Goal: Navigation & Orientation: Find specific page/section

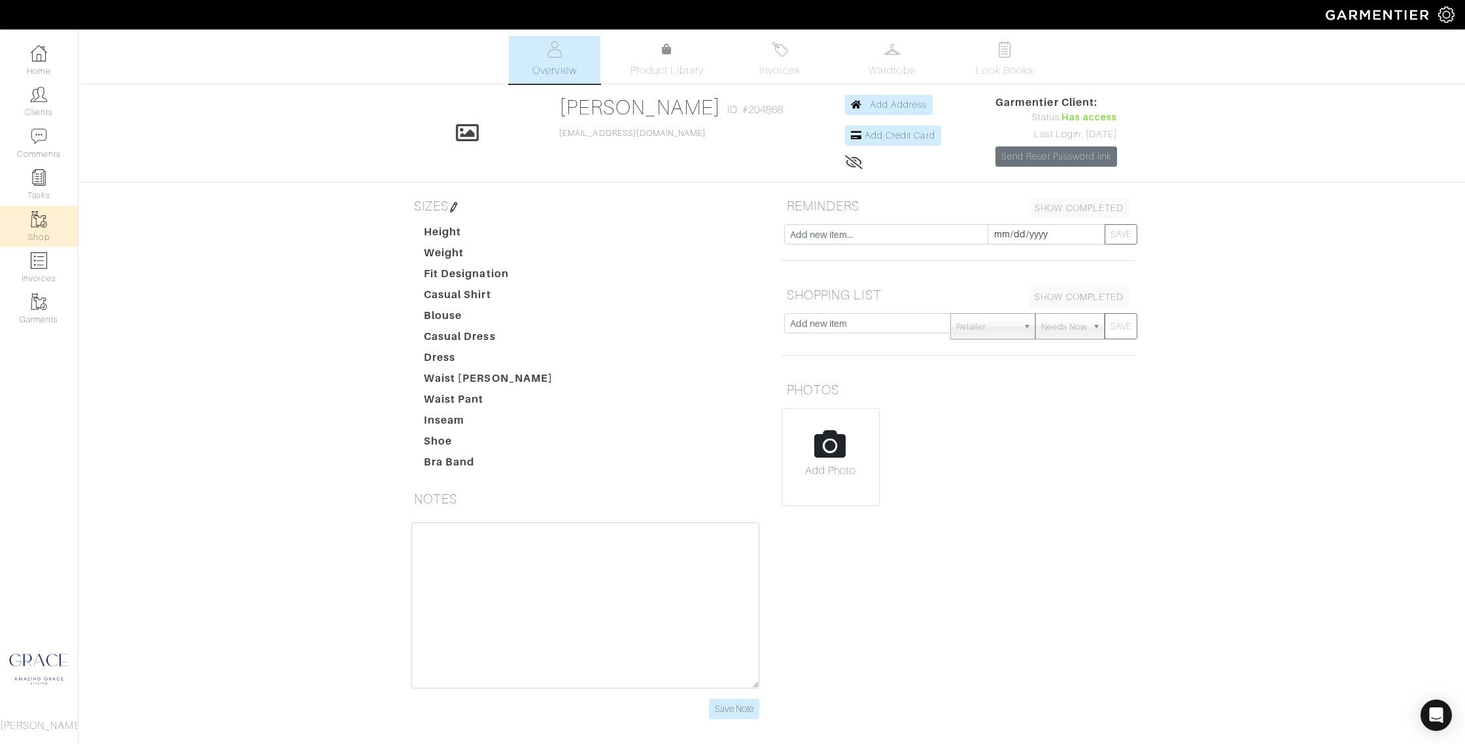
click at [39, 227] on img at bounding box center [39, 219] width 16 height 16
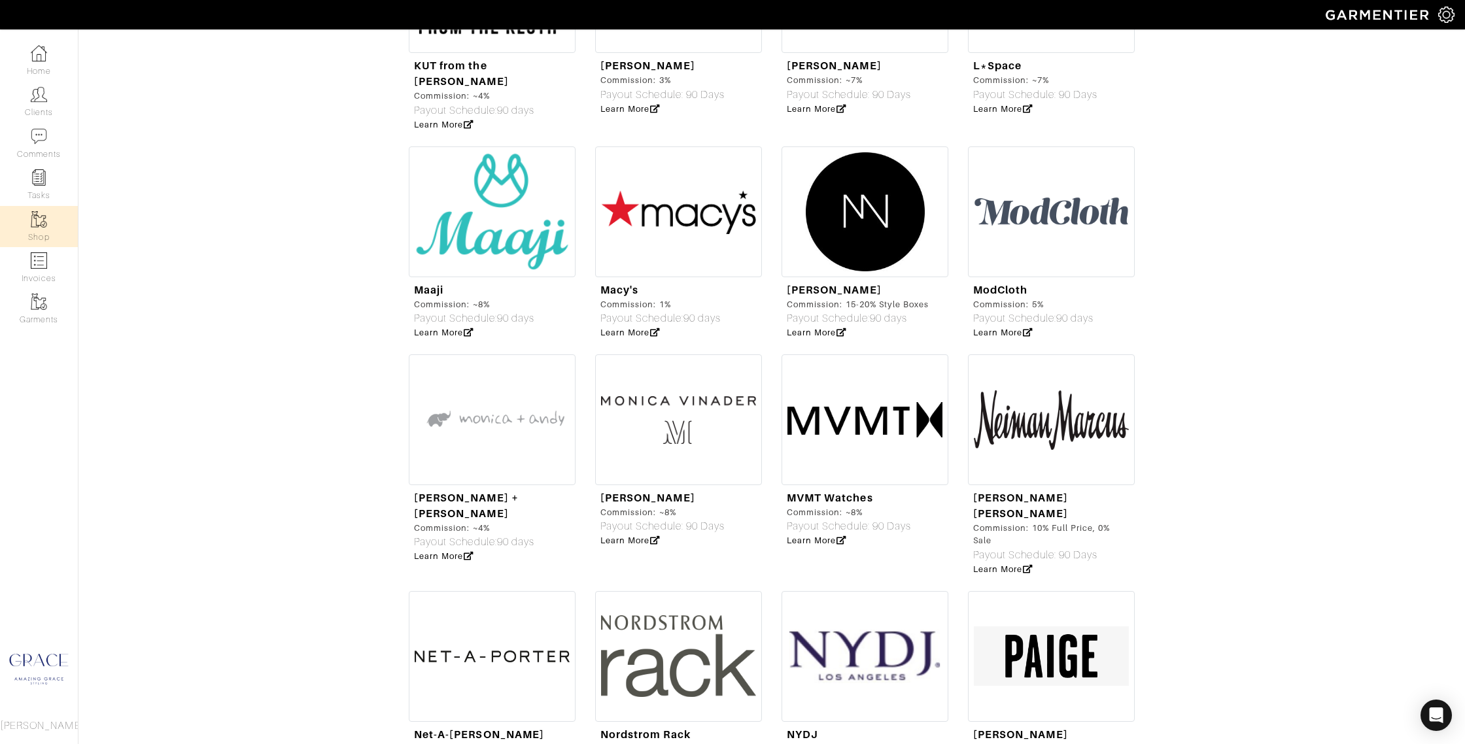
scroll to position [3046, 0]
click at [1029, 566] on icon at bounding box center [1028, 570] width 10 height 9
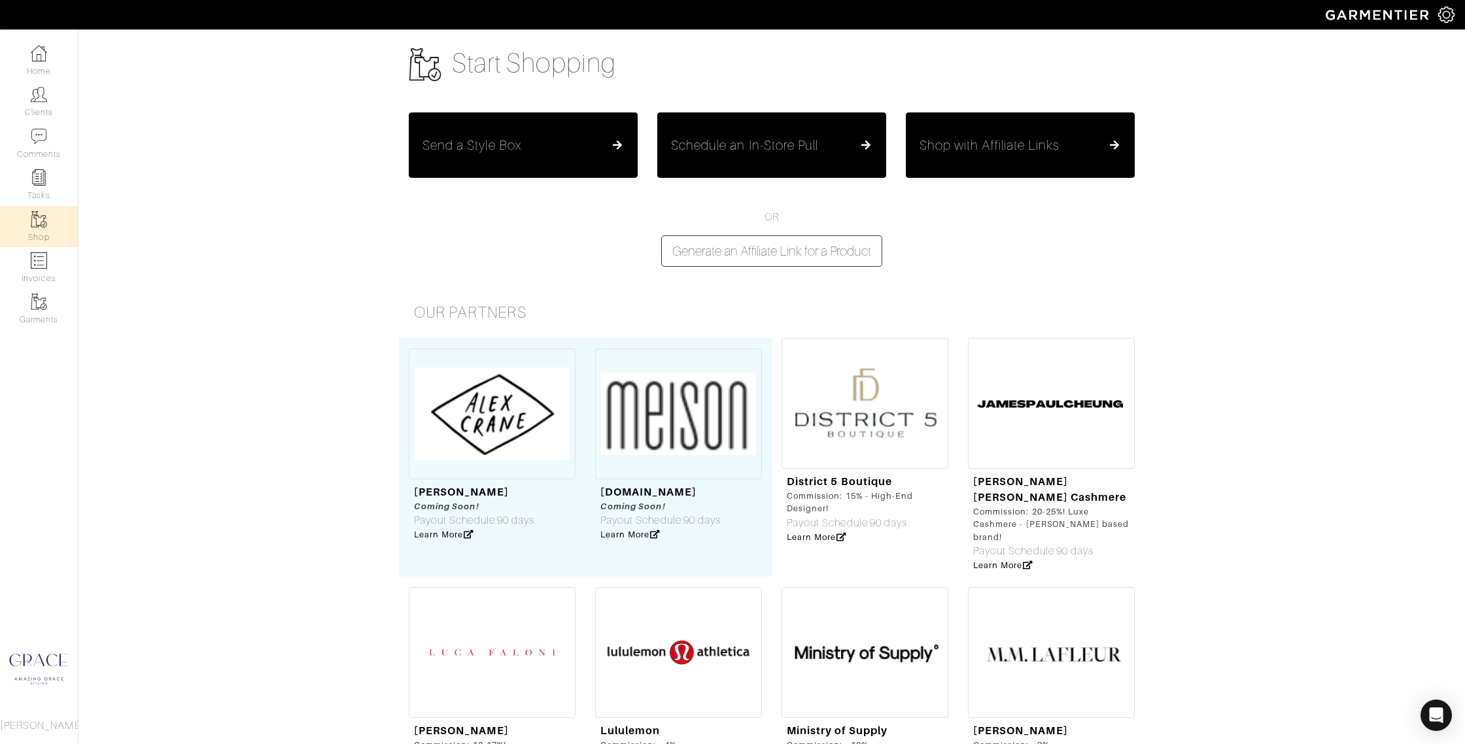
scroll to position [0, 0]
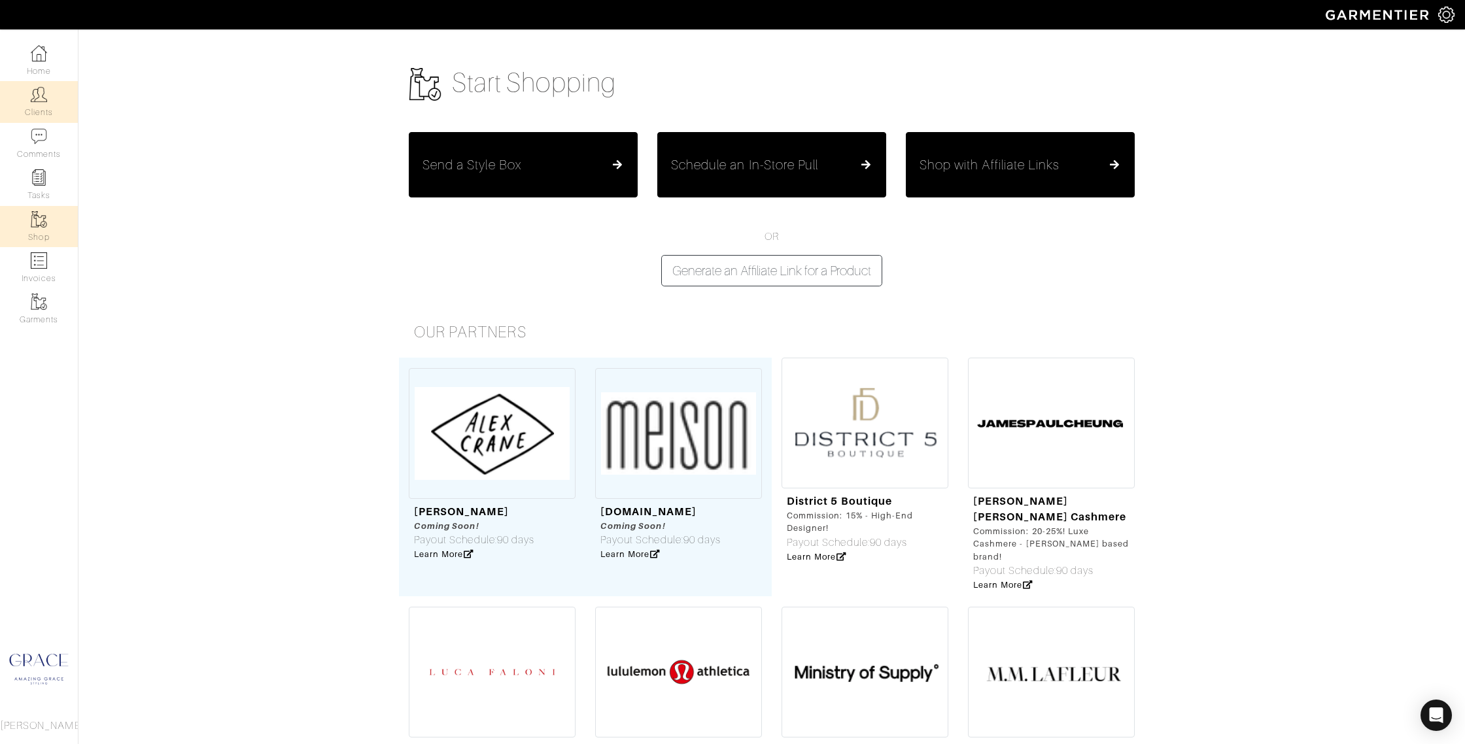
click at [44, 103] on link "Clients" at bounding box center [39, 101] width 78 height 41
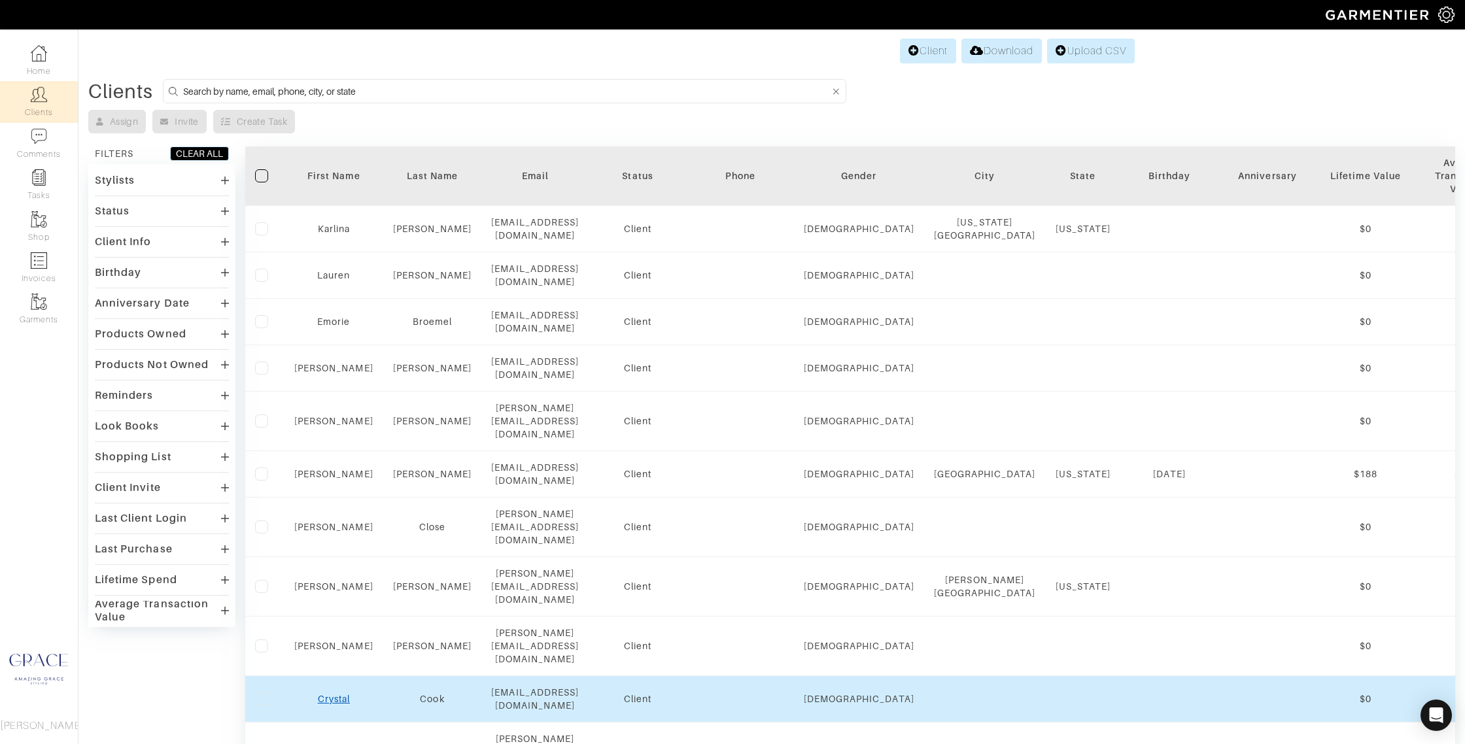
click at [339, 694] on link "Crystal" at bounding box center [334, 699] width 32 height 10
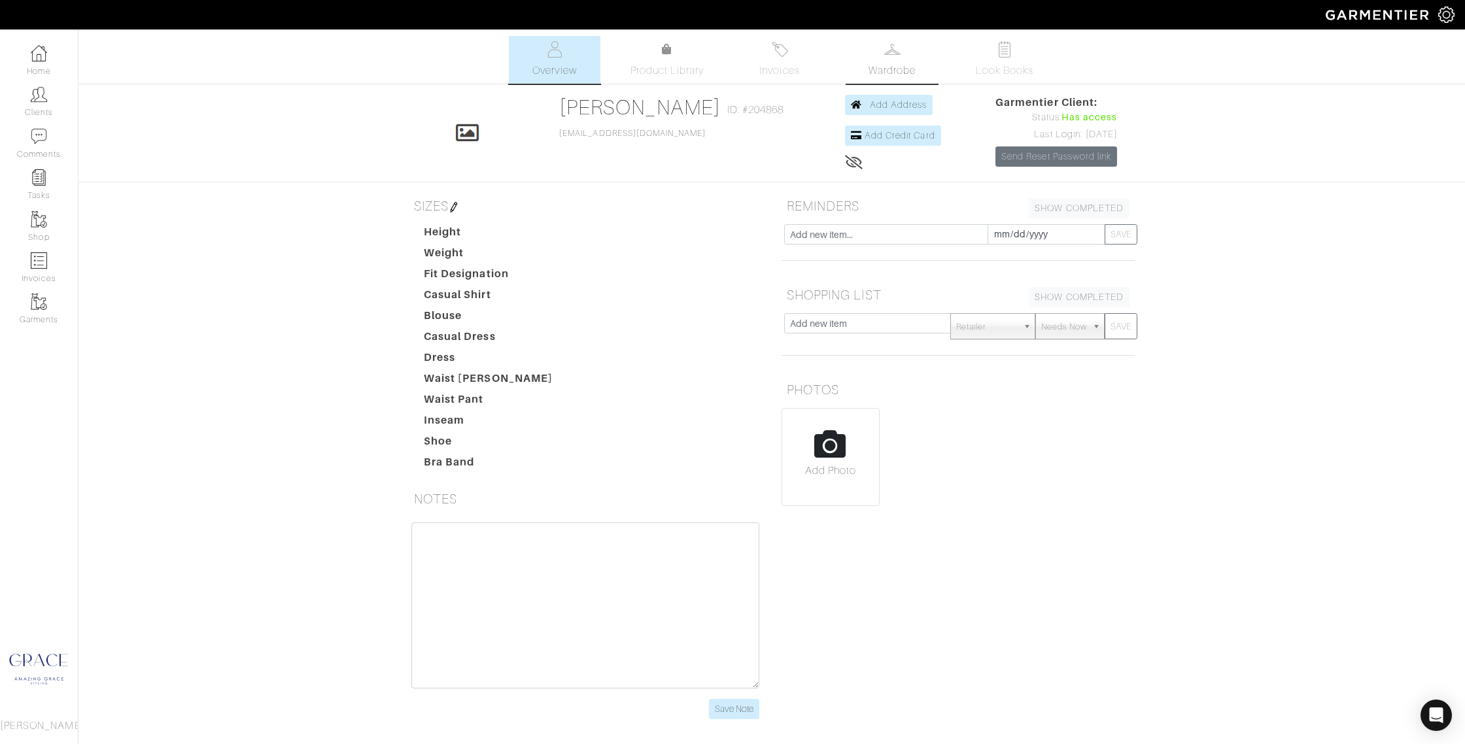
click at [889, 61] on link "Wardrobe" at bounding box center [892, 60] width 92 height 48
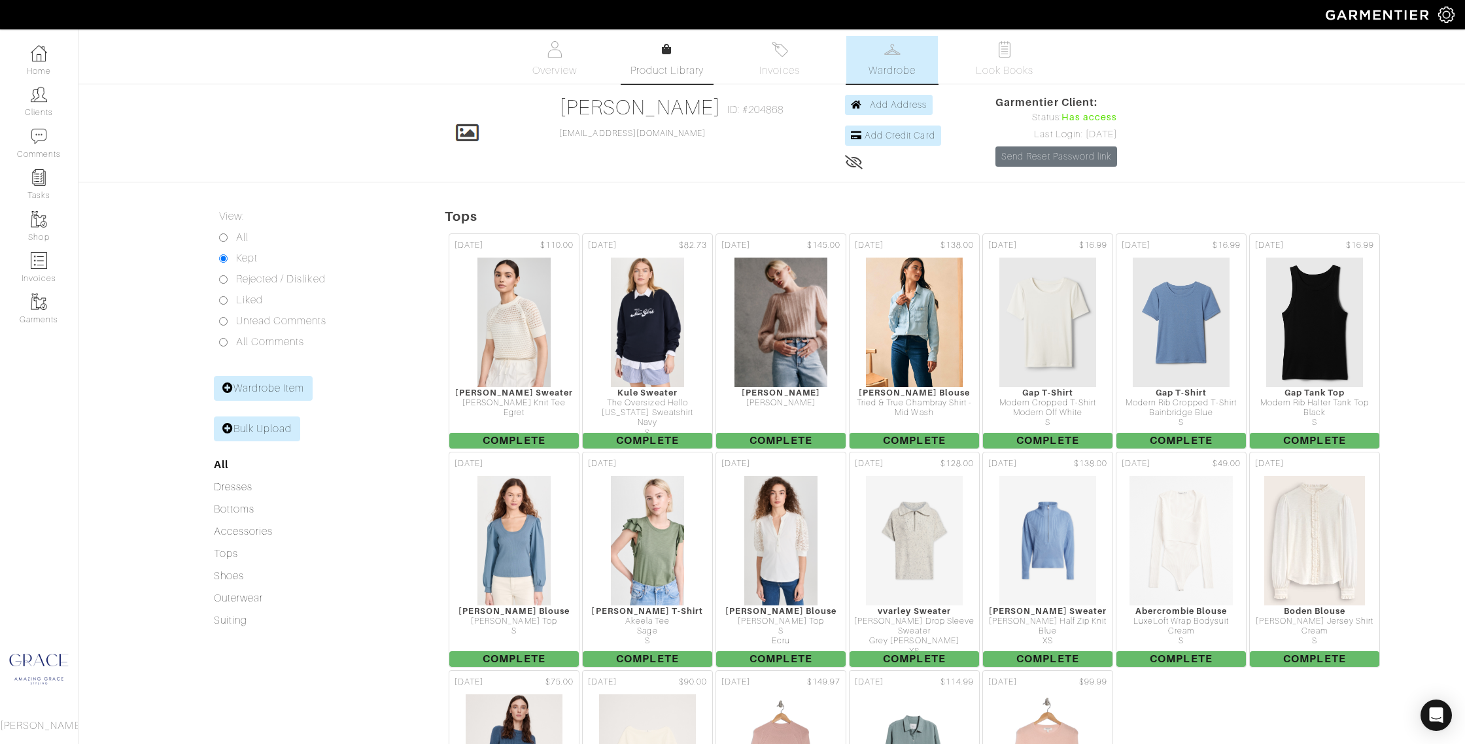
click at [660, 48] on link "Product Library" at bounding box center [667, 60] width 92 height 37
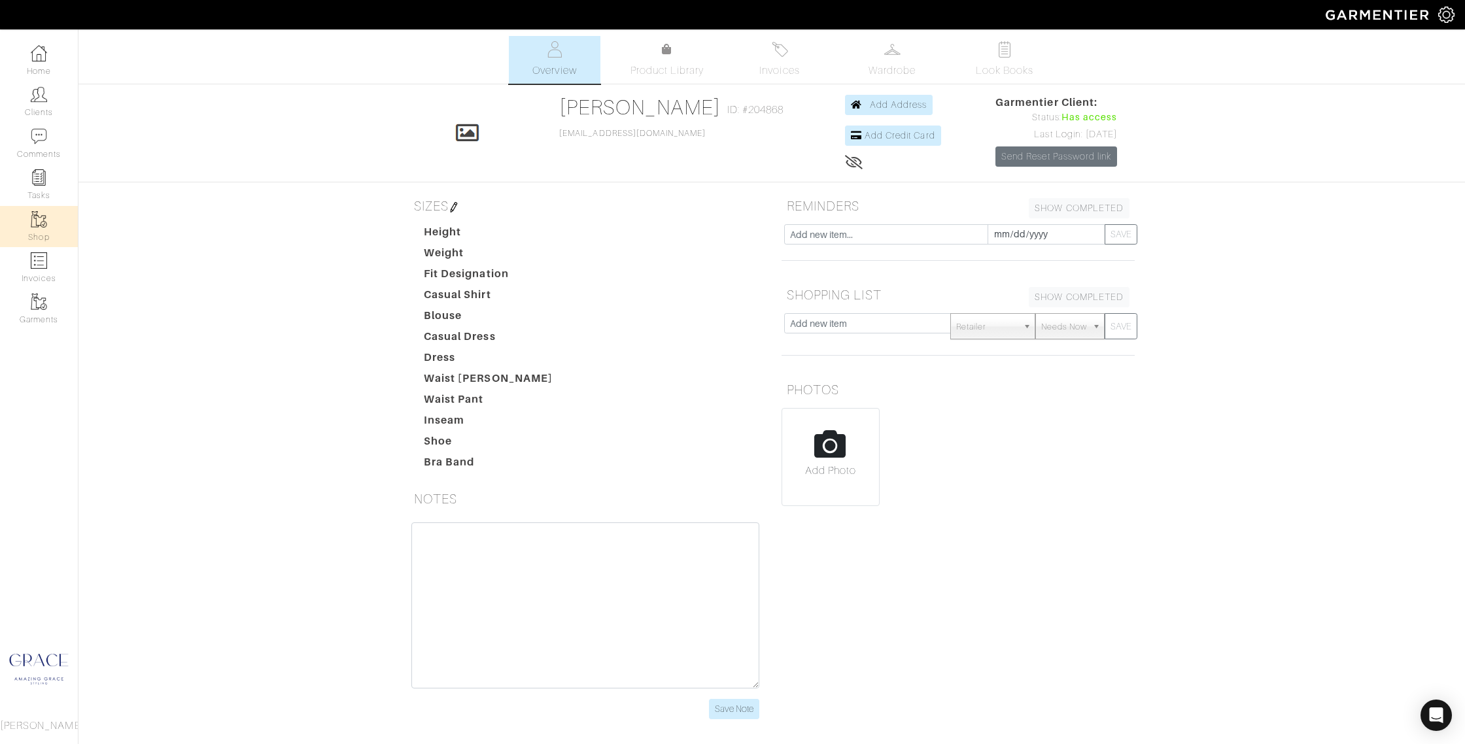
click at [52, 230] on link "Shop" at bounding box center [39, 226] width 78 height 41
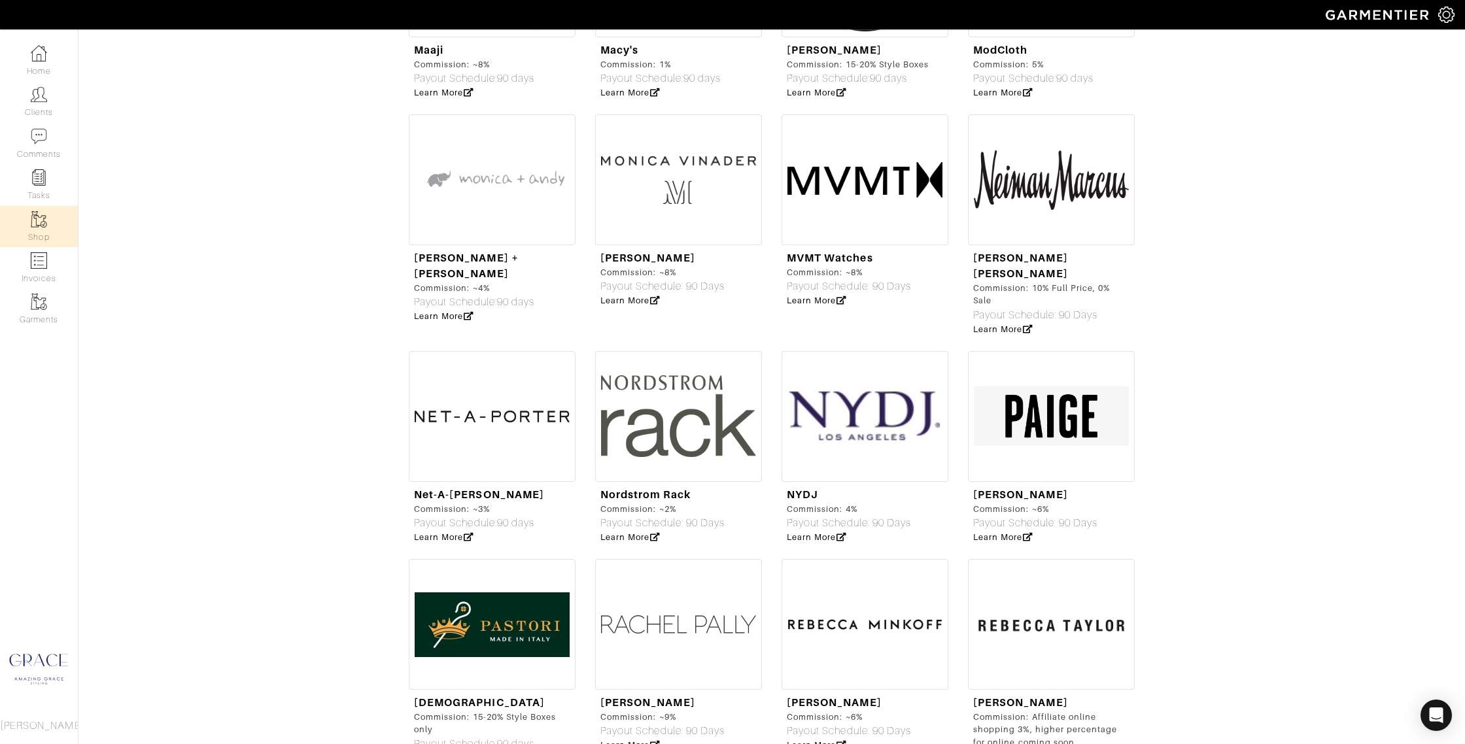
scroll to position [3270, 0]
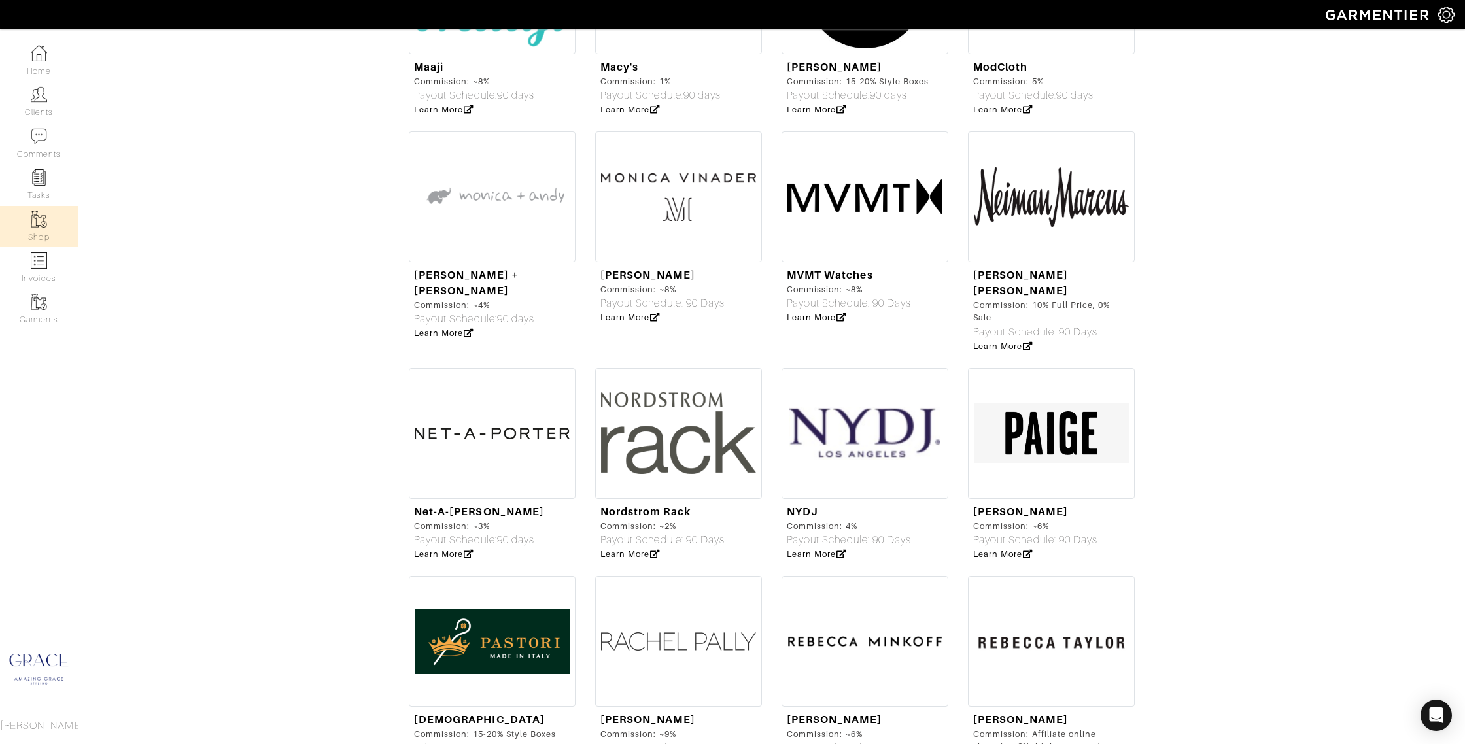
click at [1037, 168] on img at bounding box center [1051, 196] width 167 height 131
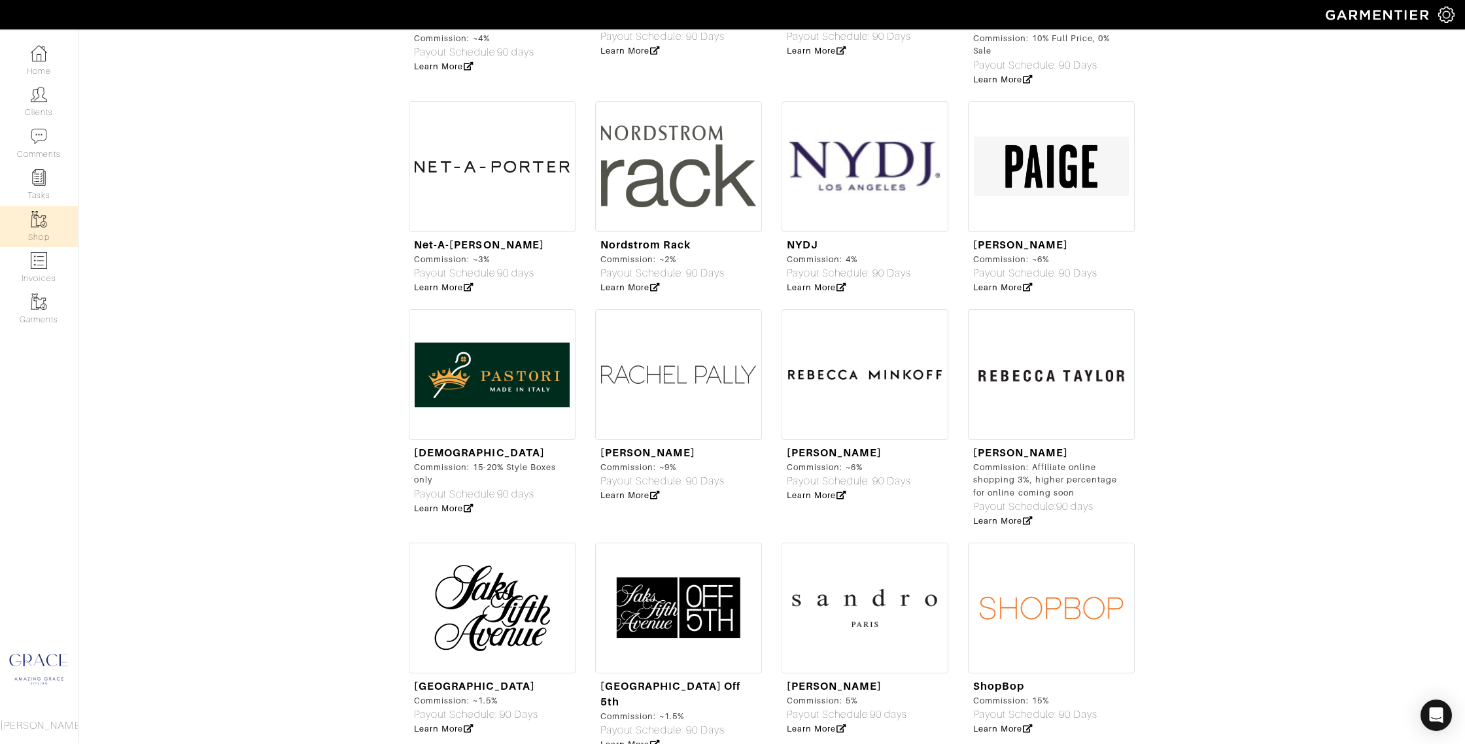
scroll to position [3569, 0]
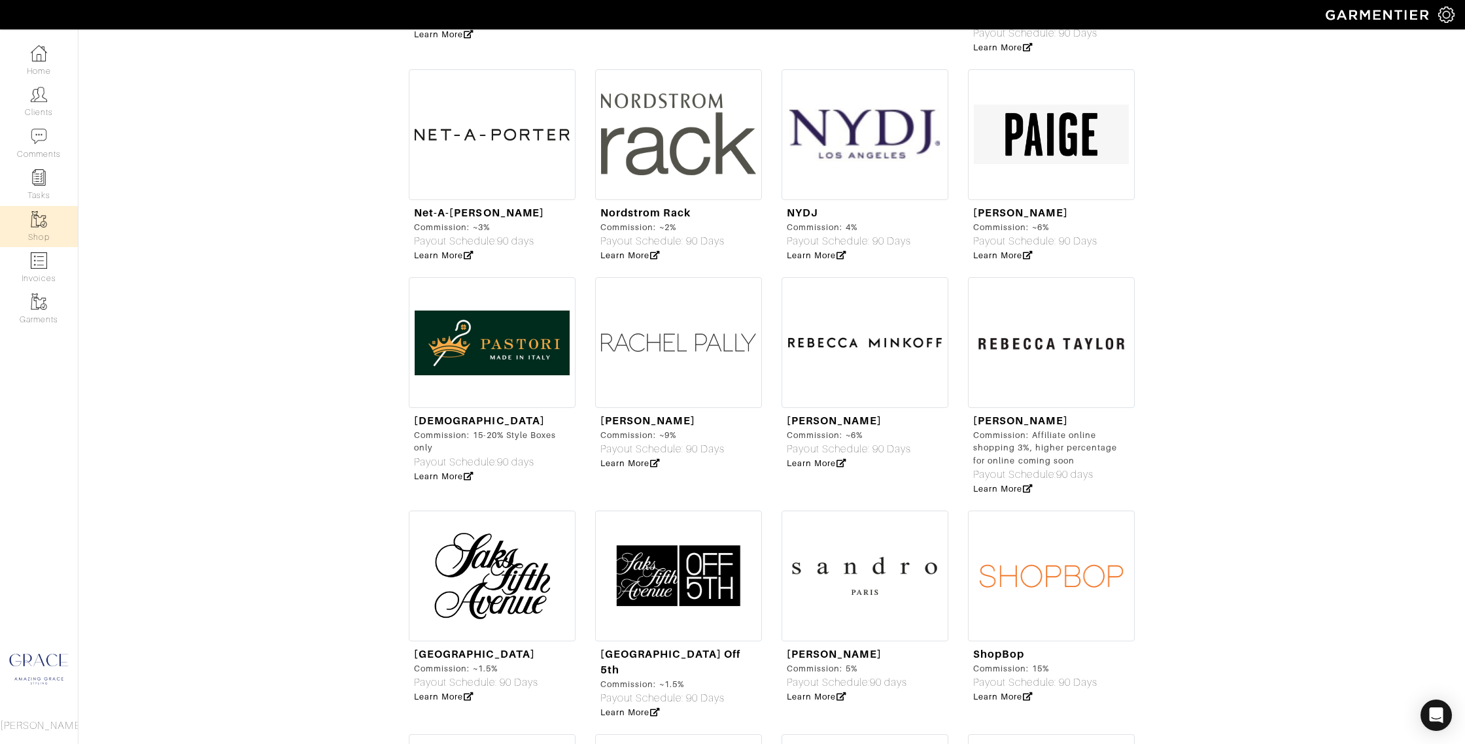
click at [1088, 511] on img at bounding box center [1051, 576] width 167 height 131
click at [27, 103] on link "Clients" at bounding box center [39, 101] width 78 height 41
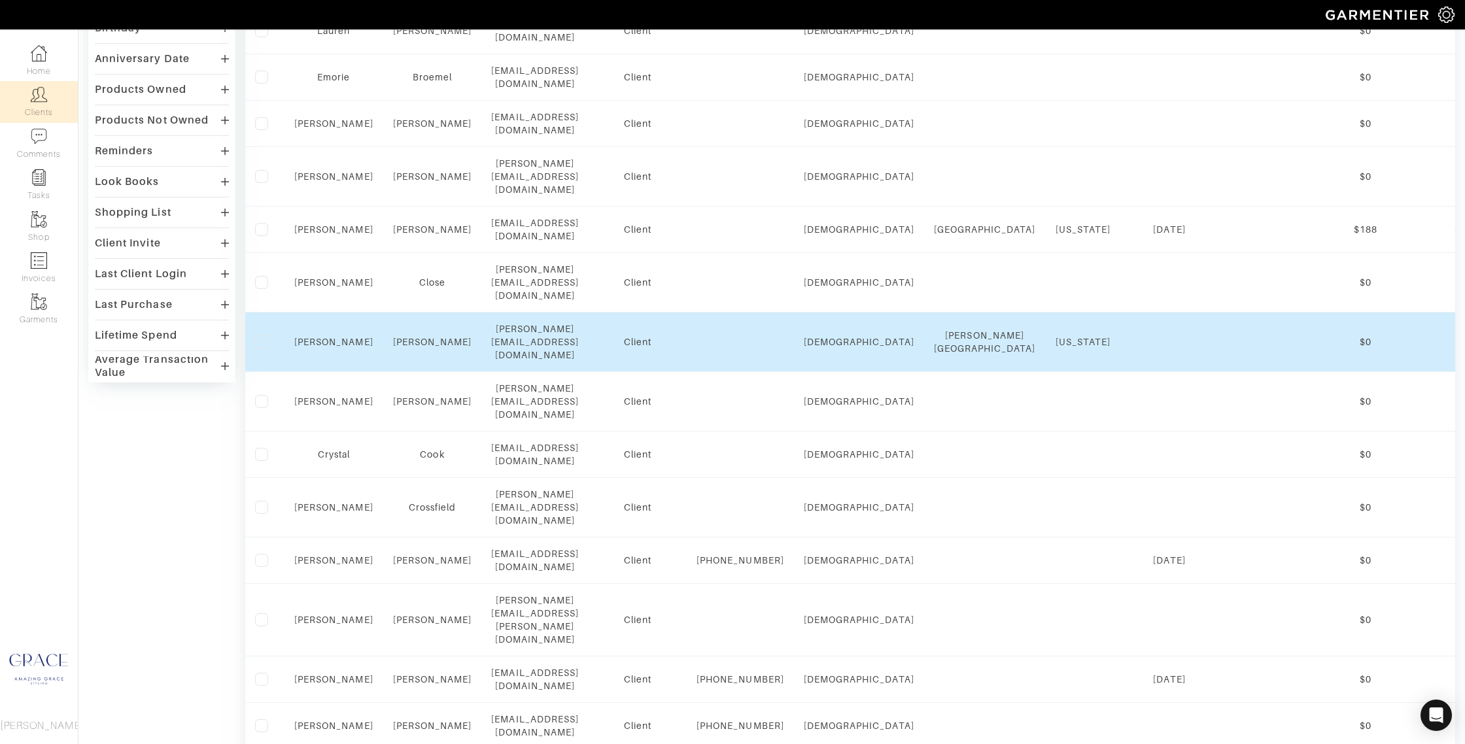
scroll to position [218, 0]
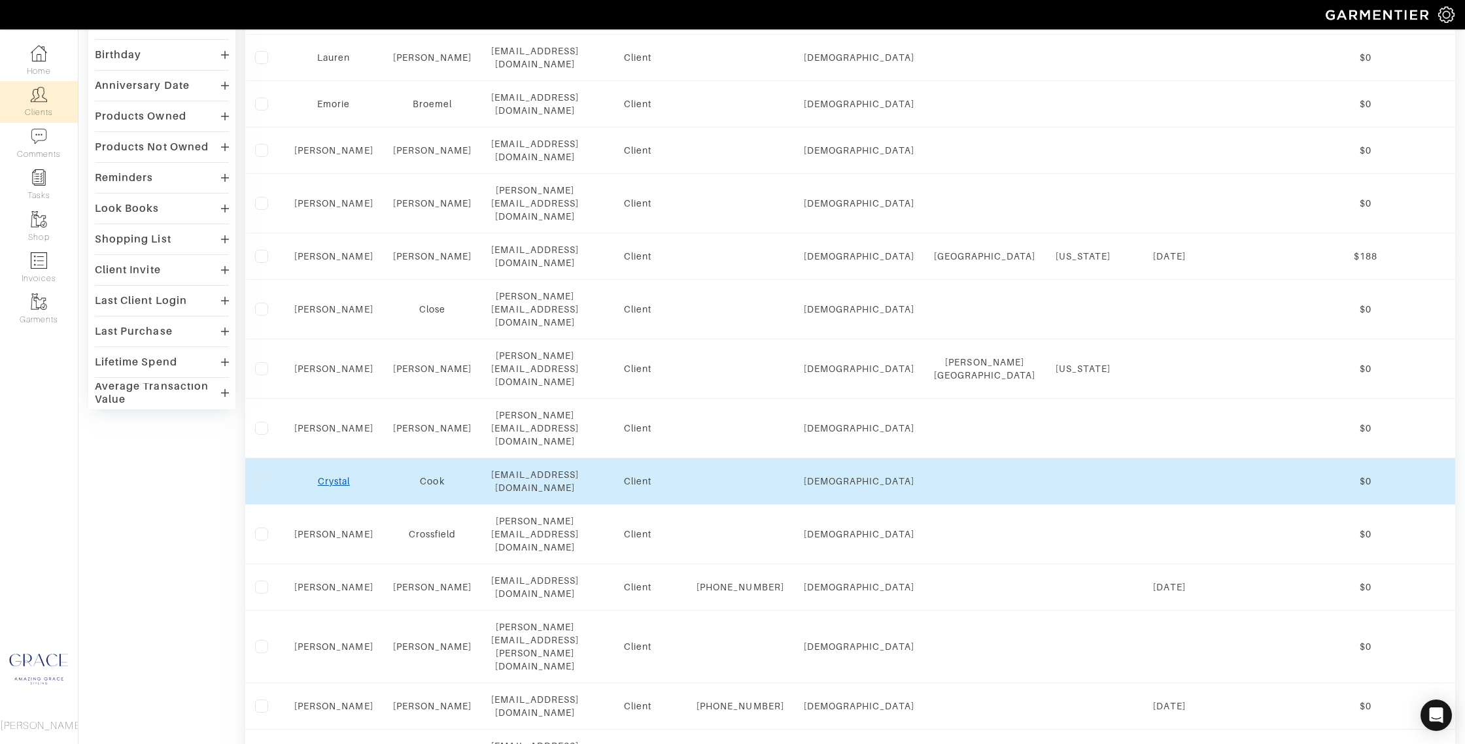
click at [330, 476] on link "Crystal" at bounding box center [334, 481] width 32 height 10
